Goal: Transaction & Acquisition: Purchase product/service

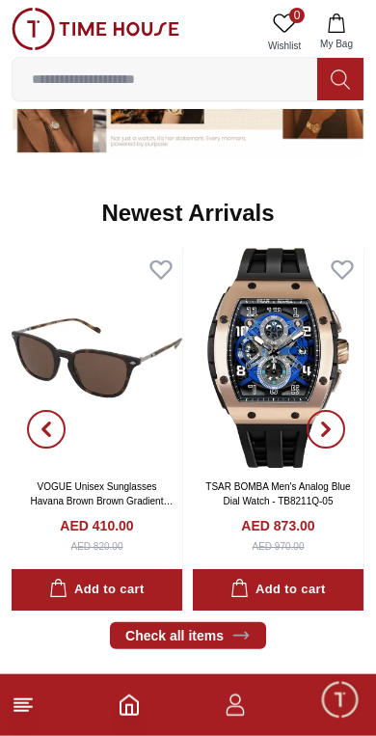
scroll to position [901, 0]
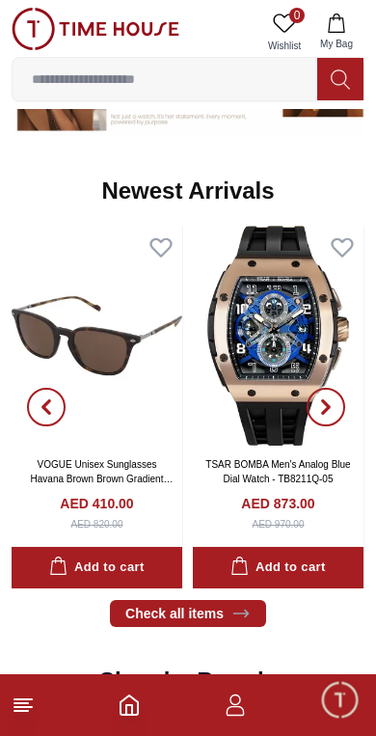
click at [272, 368] on img at bounding box center [278, 336] width 171 height 220
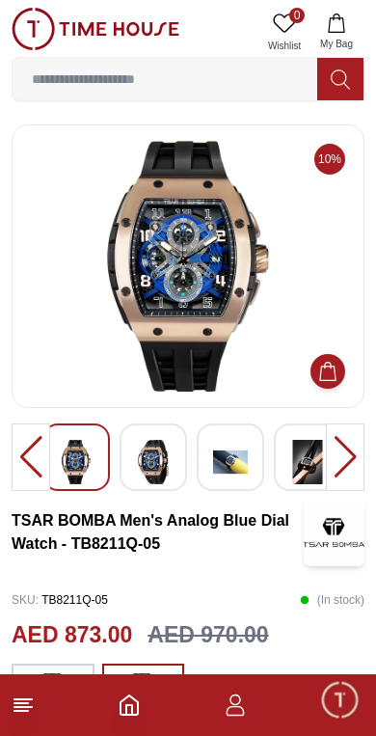
click at [167, 458] on img at bounding box center [153, 462] width 35 height 44
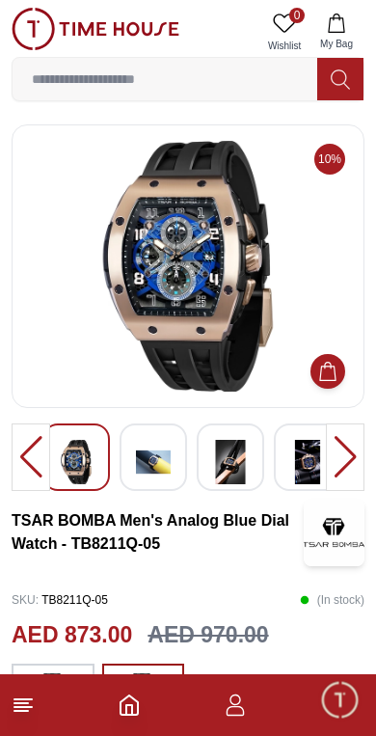
click at [166, 460] on img at bounding box center [153, 462] width 35 height 44
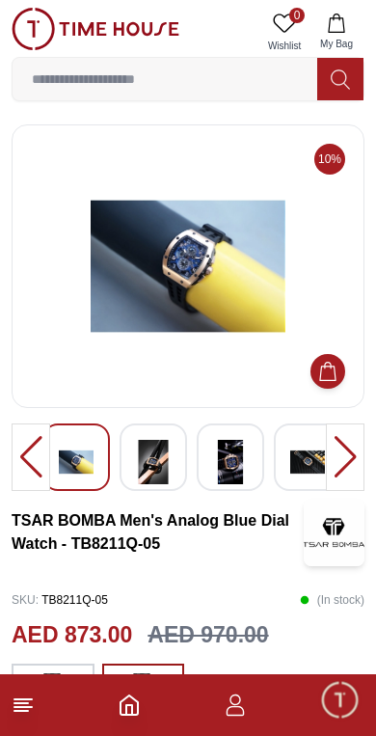
click at [164, 460] on img at bounding box center [153, 462] width 35 height 44
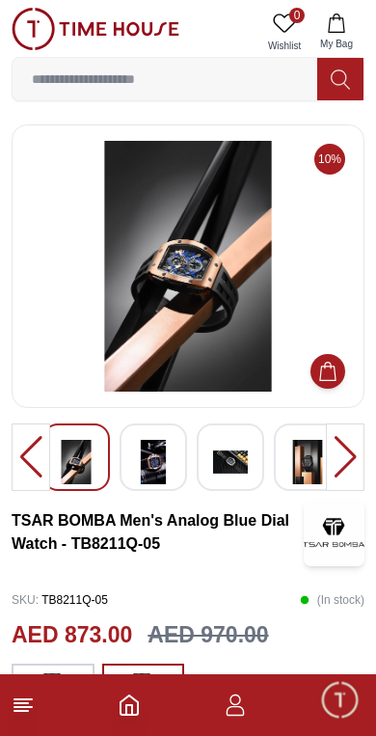
click at [167, 452] on img at bounding box center [153, 462] width 35 height 44
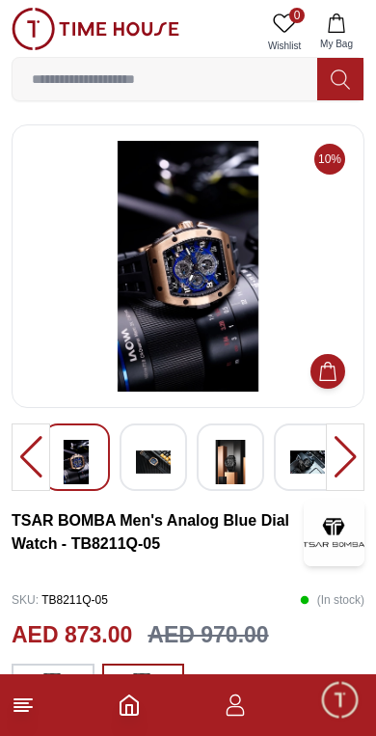
click at [169, 448] on img at bounding box center [153, 462] width 35 height 44
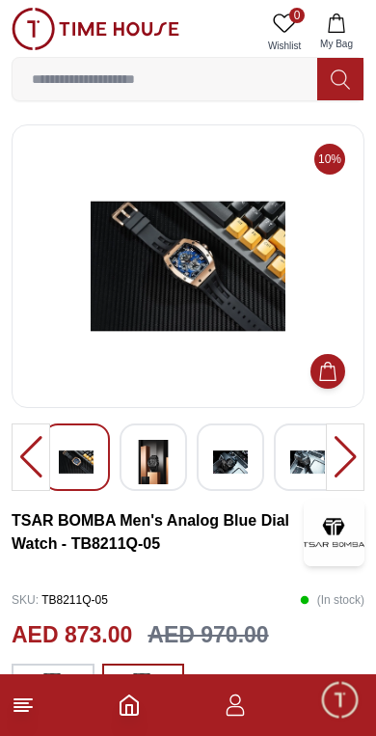
click at [169, 454] on img at bounding box center [153, 462] width 35 height 44
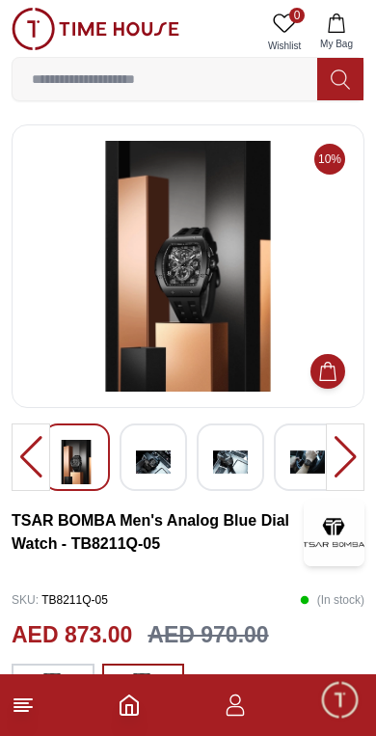
click at [230, 471] on img at bounding box center [230, 462] width 35 height 44
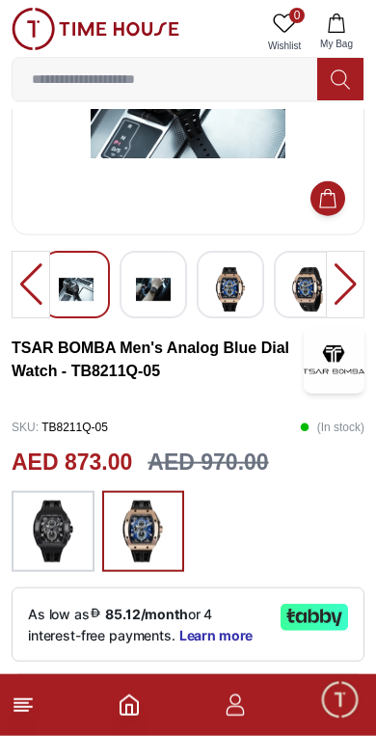
scroll to position [174, 0]
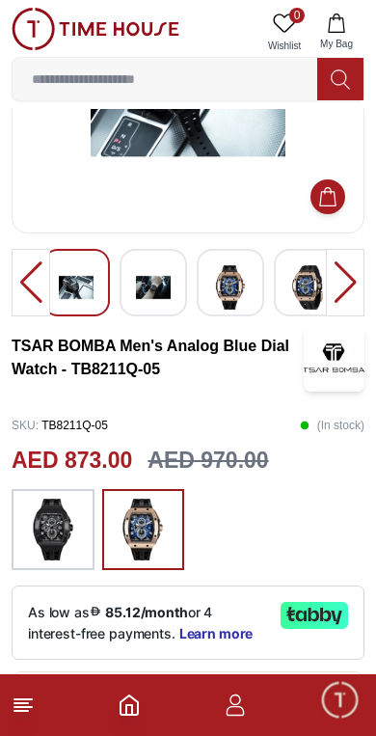
click at [66, 516] on img at bounding box center [53, 529] width 48 height 62
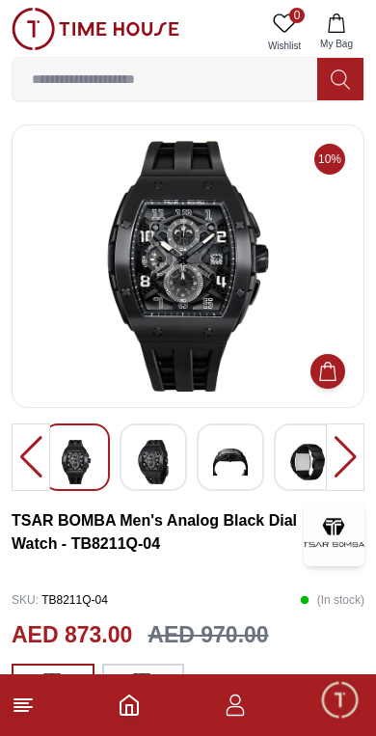
click at [165, 460] on img at bounding box center [153, 462] width 35 height 44
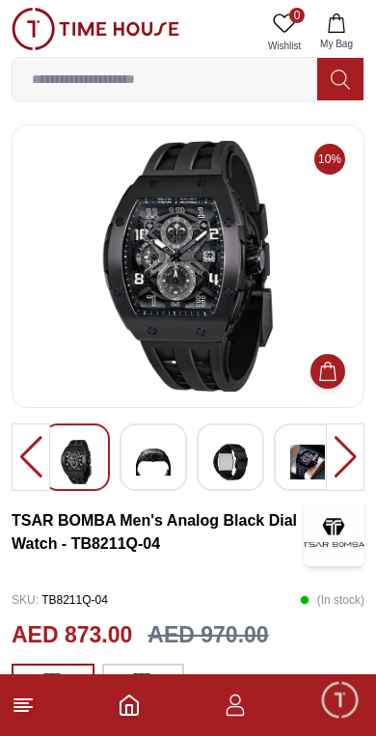
click at [234, 470] on img at bounding box center [230, 462] width 35 height 44
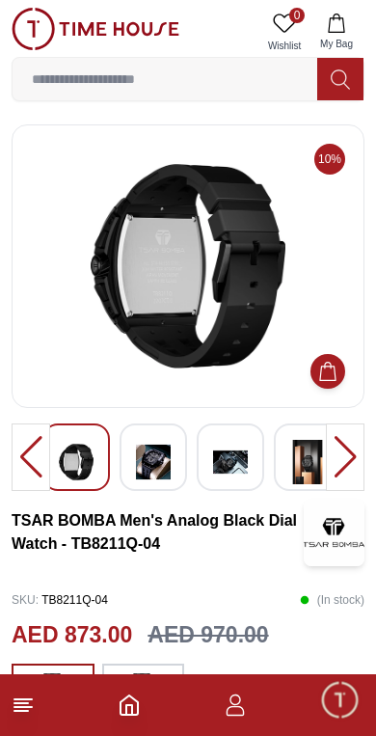
click at [204, 329] on img at bounding box center [188, 266] width 320 height 251
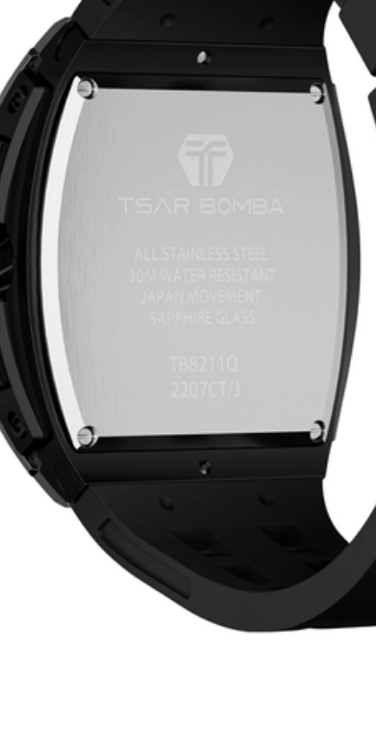
click at [65, 141] on img at bounding box center [188, 266] width 320 height 251
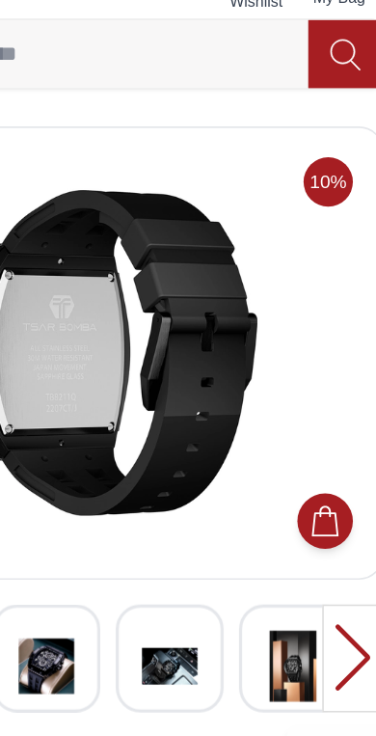
click at [147, 217] on img at bounding box center [188, 266] width 320 height 251
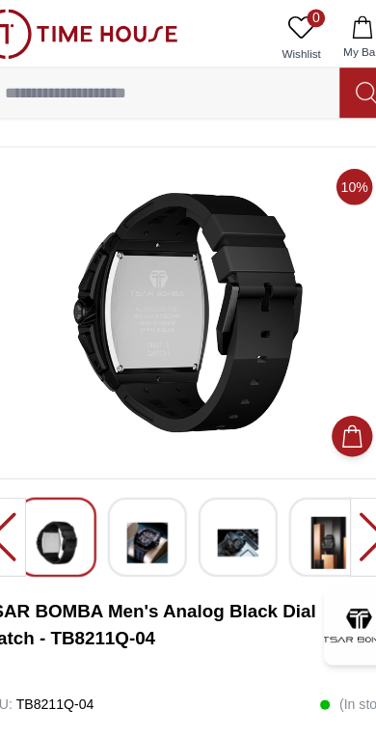
click at [331, 84] on icon at bounding box center [340, 79] width 19 height 22
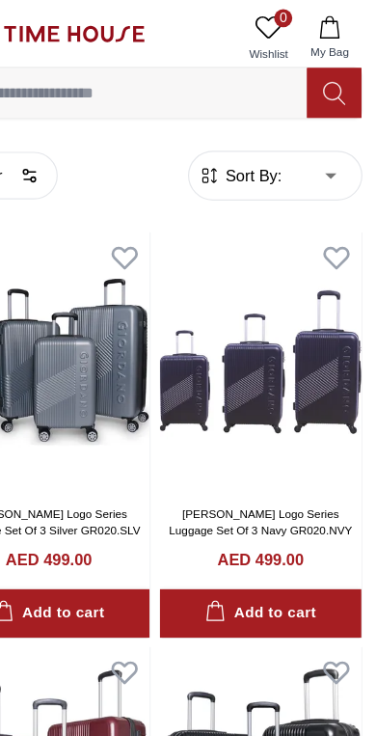
click at [331, 74] on icon at bounding box center [340, 79] width 19 height 22
click at [331, 70] on icon at bounding box center [340, 79] width 19 height 22
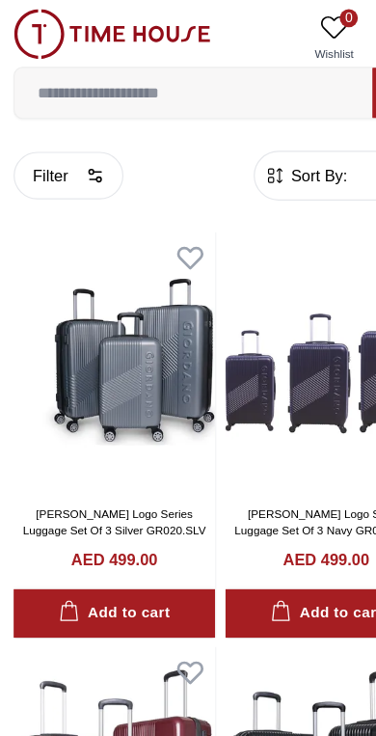
click at [172, 85] on input at bounding box center [165, 79] width 305 height 39
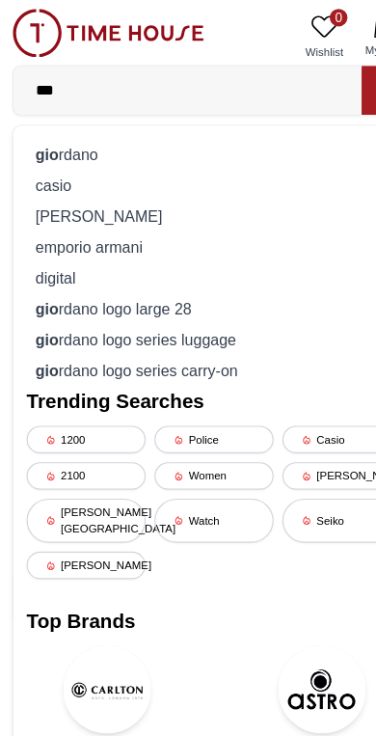
type input "***"
click at [129, 140] on div "gio rdano" at bounding box center [188, 134] width 328 height 27
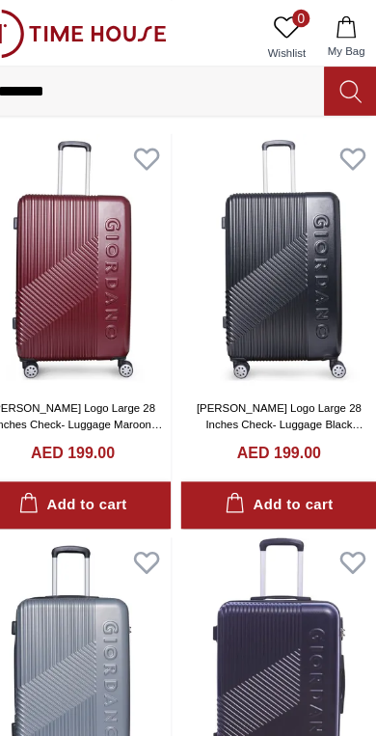
scroll to position [1138, 0]
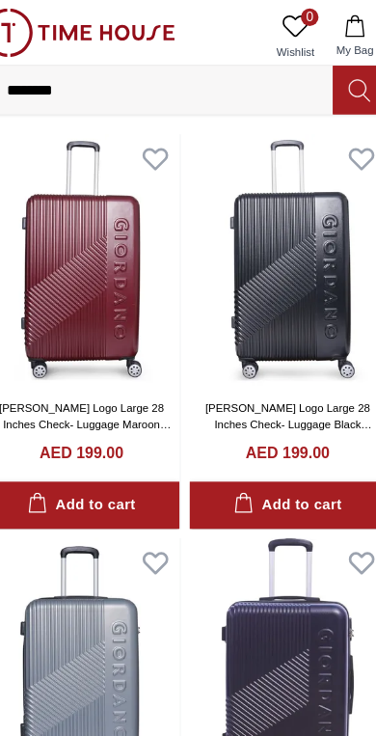
click at [195, 82] on input "********" at bounding box center [165, 79] width 305 height 39
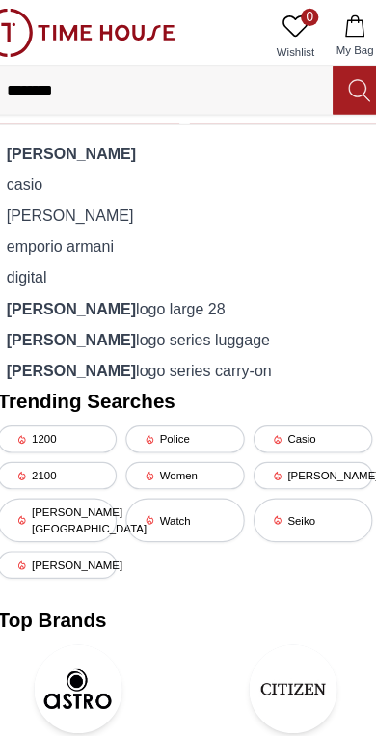
scroll to position [1041, 0]
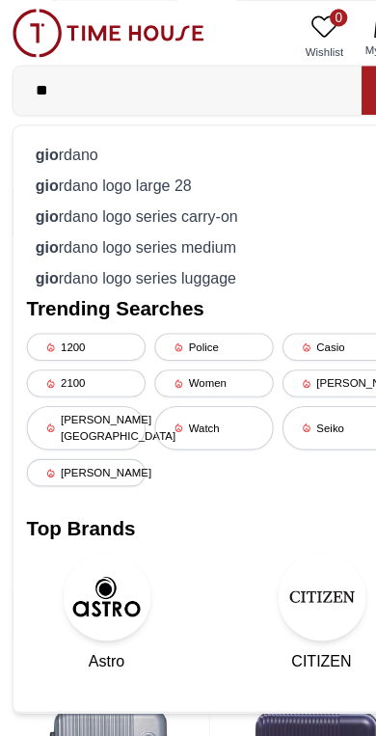
type input "*"
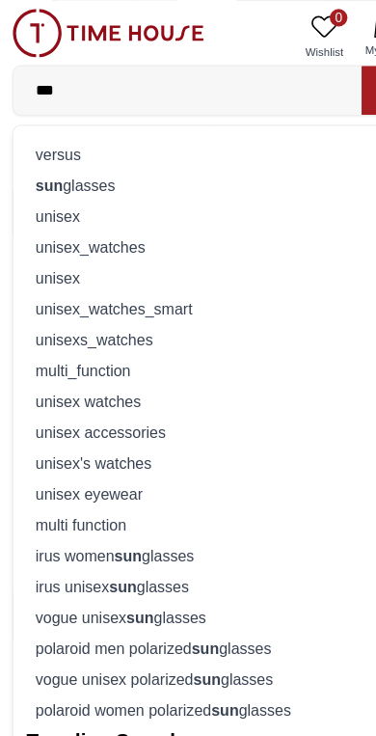
type input "***"
click at [171, 166] on div "sun glasses" at bounding box center [188, 161] width 328 height 27
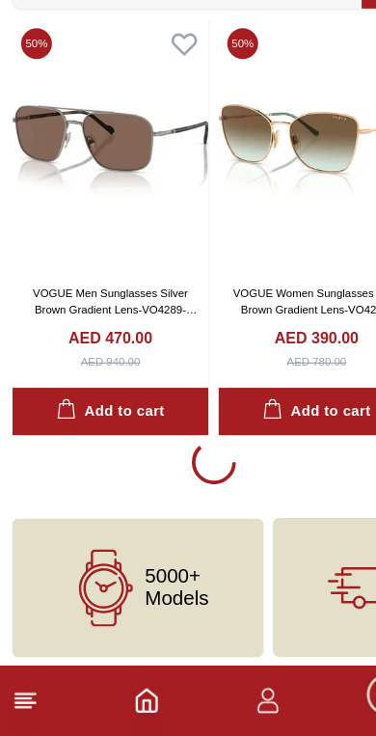
scroll to position [3422, 0]
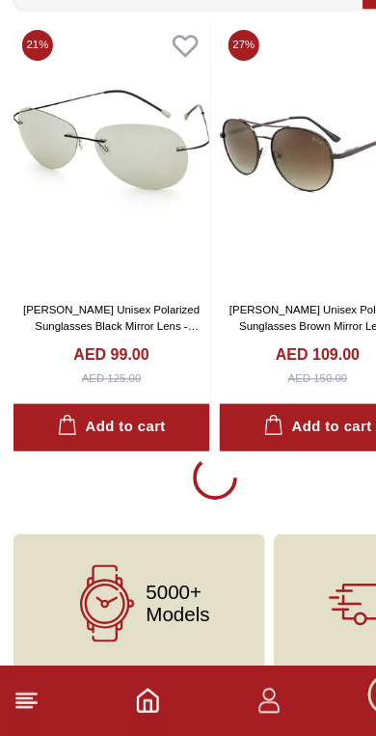
scroll to position [10934, 0]
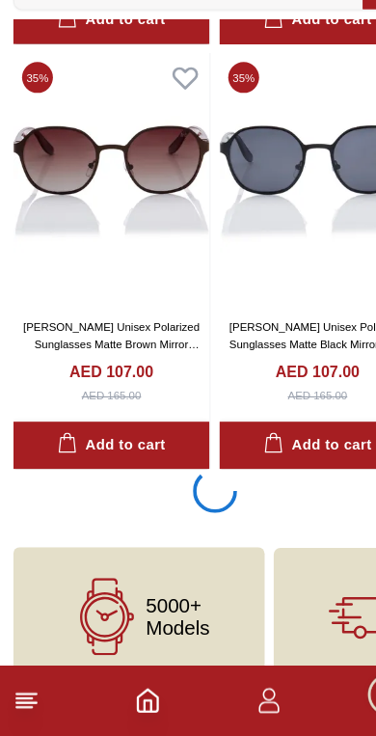
scroll to position [18483, 0]
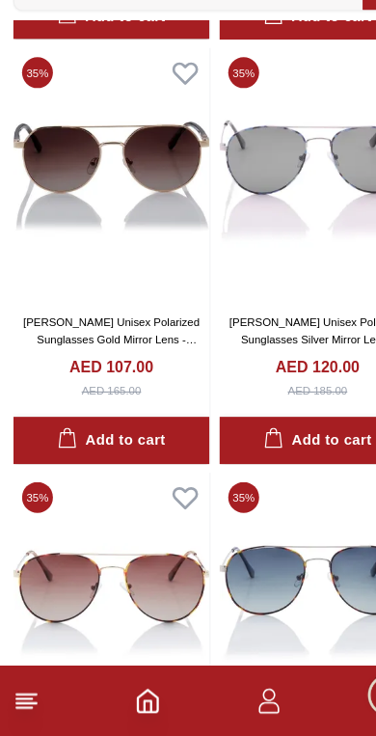
scroll to position [21089, 0]
